Goal: Use online tool/utility: Use online tool/utility

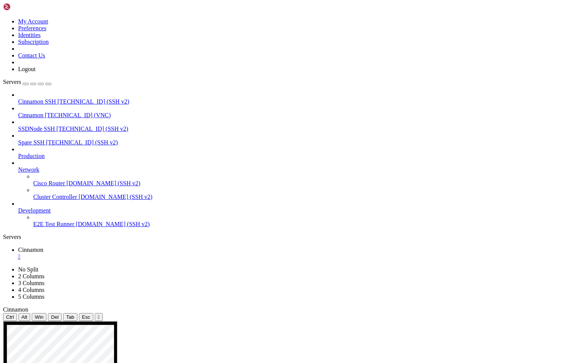
drag, startPoint x: 325, startPoint y: 446, endPoint x: 370, endPoint y: 473, distance: 52.2
